Goal: Information Seeking & Learning: Learn about a topic

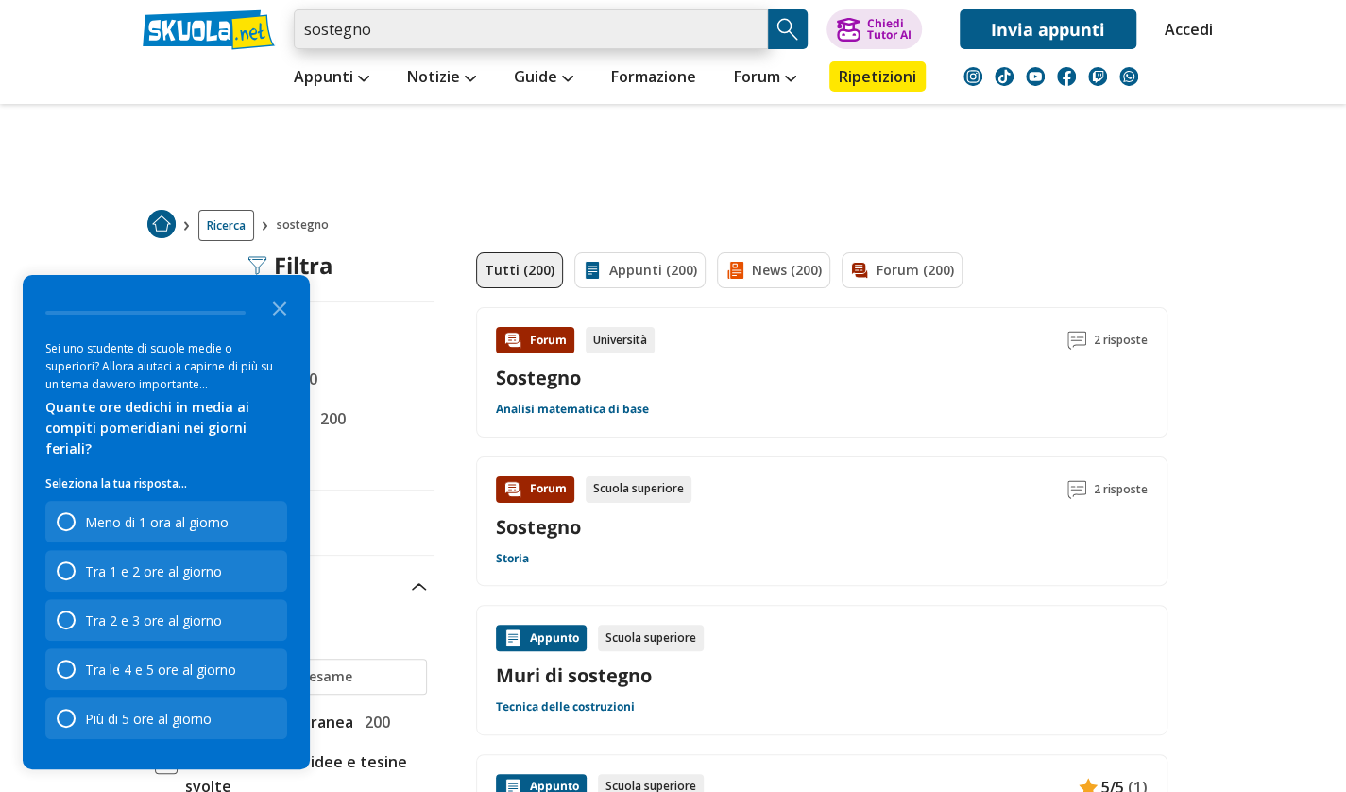
click at [304, 31] on input "sostegno" at bounding box center [531, 29] width 474 height 40
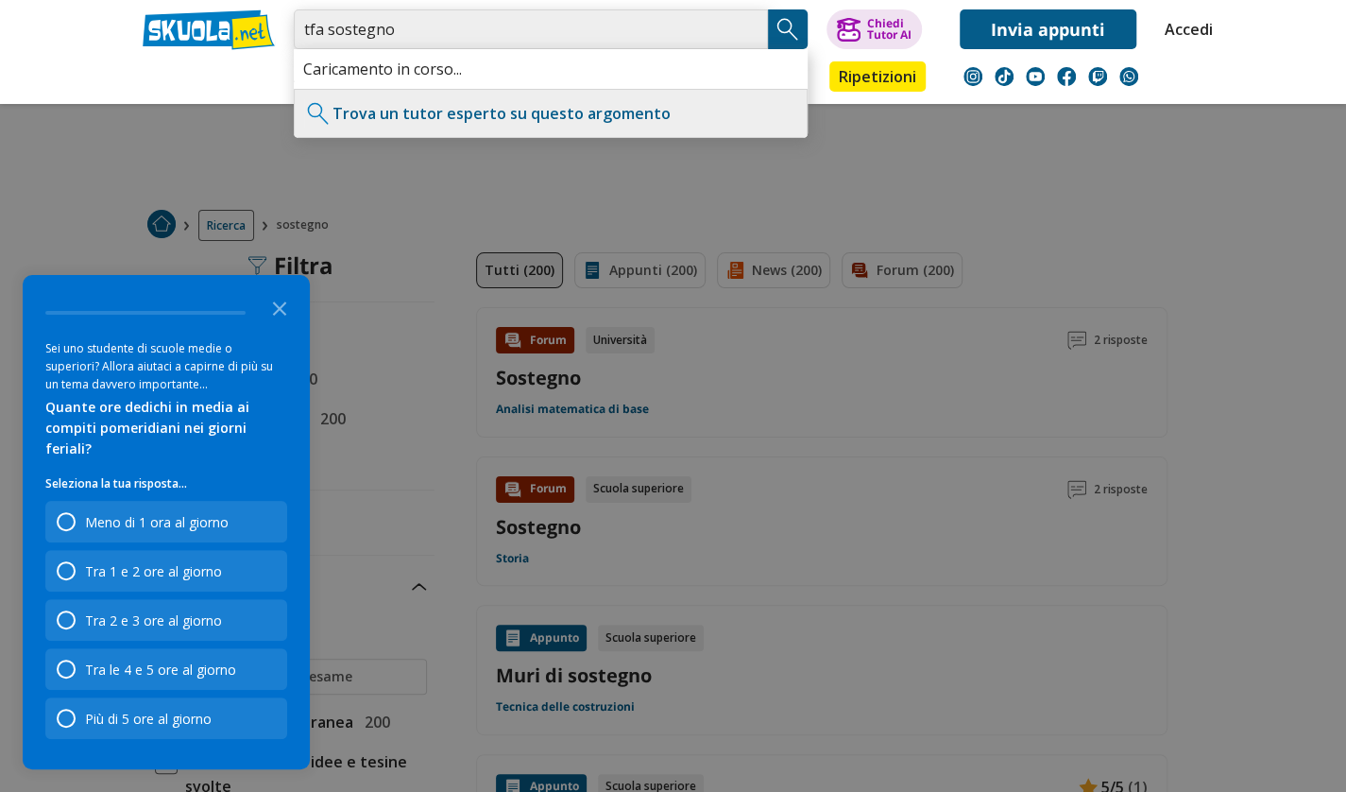
type input "tfa sostegno"
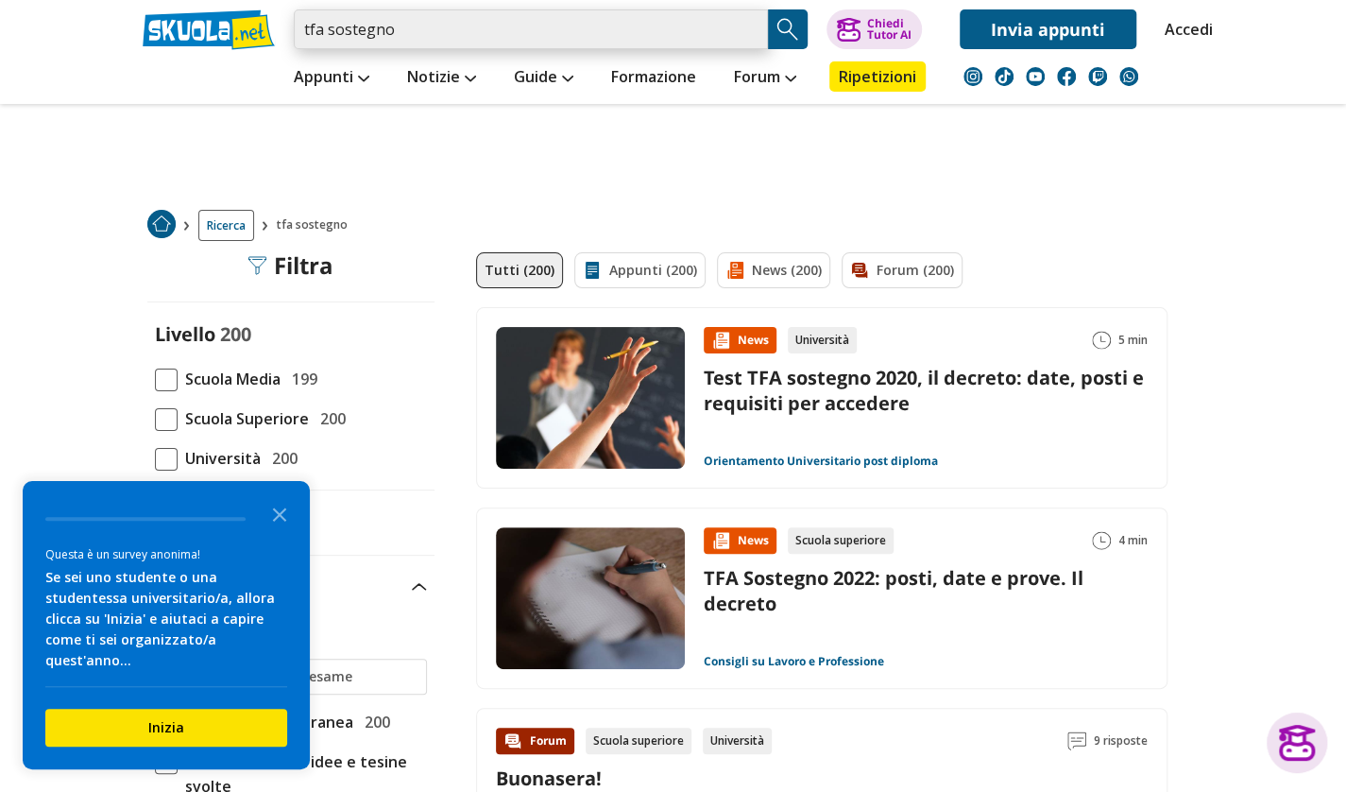
click at [304, 29] on input "tfa sostegno" at bounding box center [531, 29] width 474 height 40
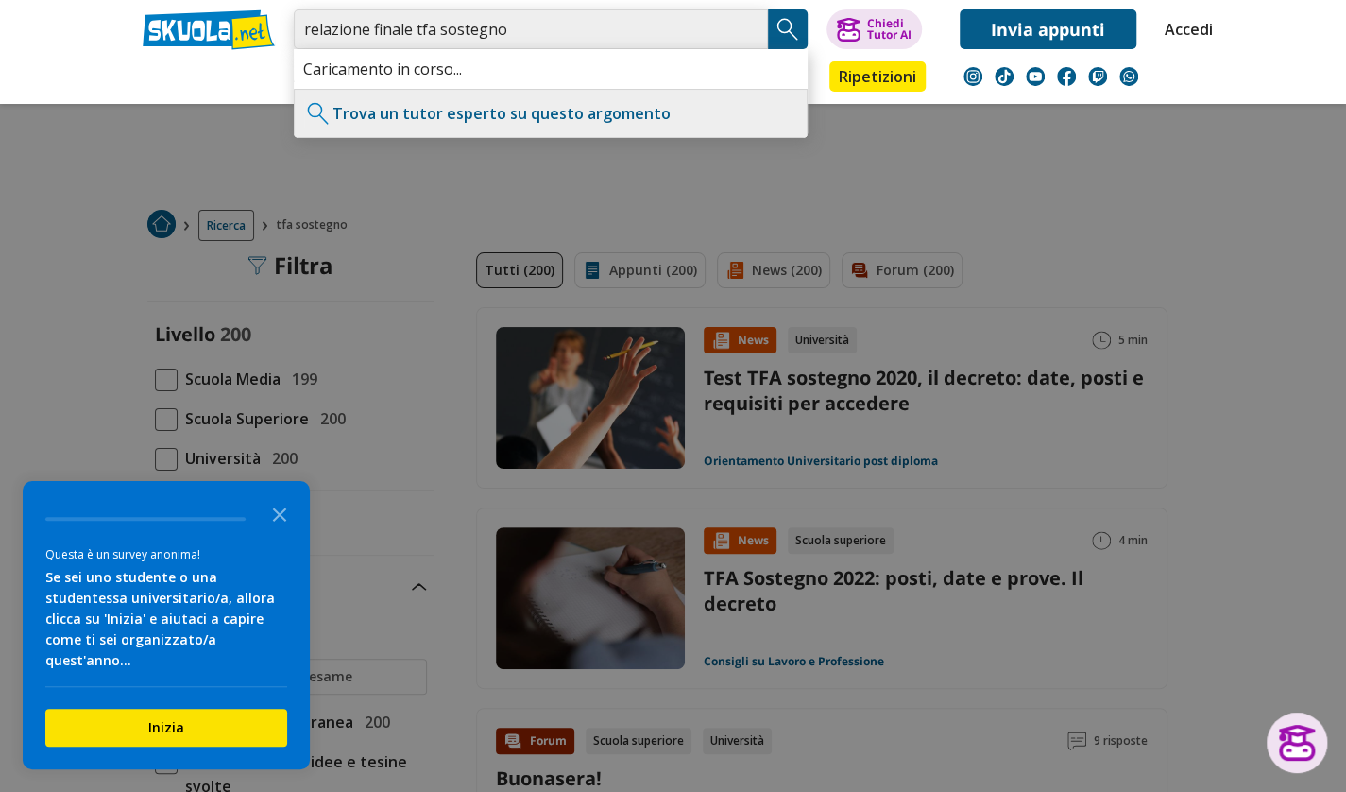
type input "relazione finale tfa sostegno"
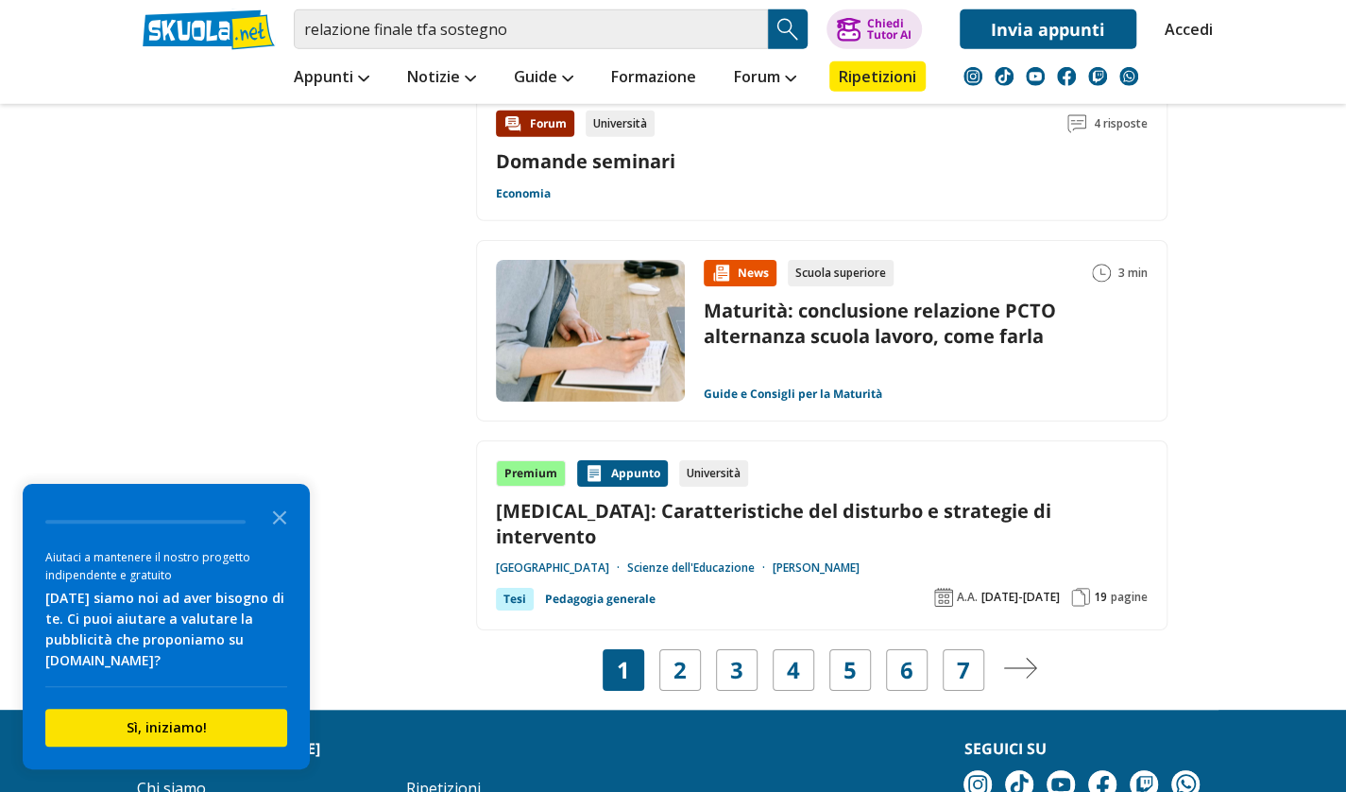
scroll to position [3401, 0]
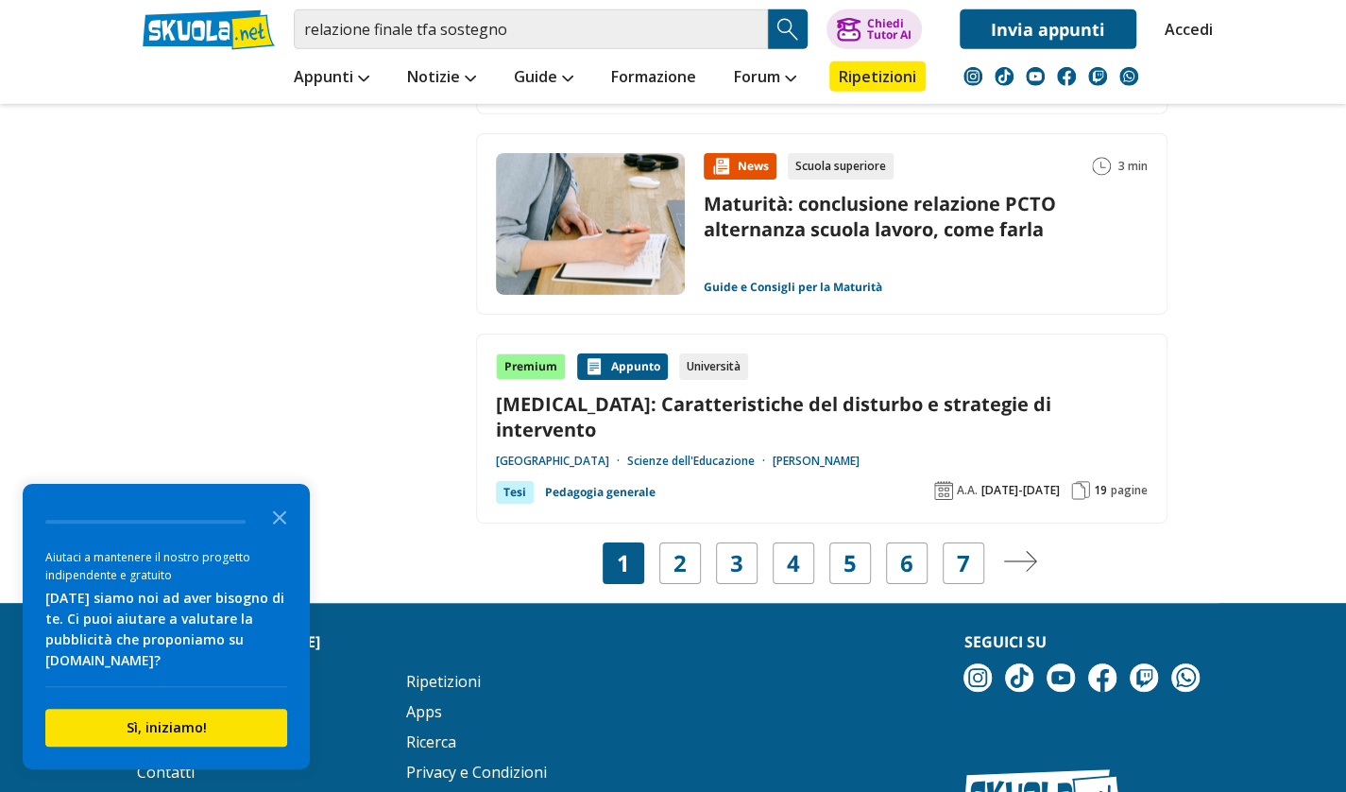
click at [735, 394] on link "ADHD: Caratteristiche del disturbo e strategie di intervento" at bounding box center [822, 416] width 652 height 51
